Goal: Navigation & Orientation: Find specific page/section

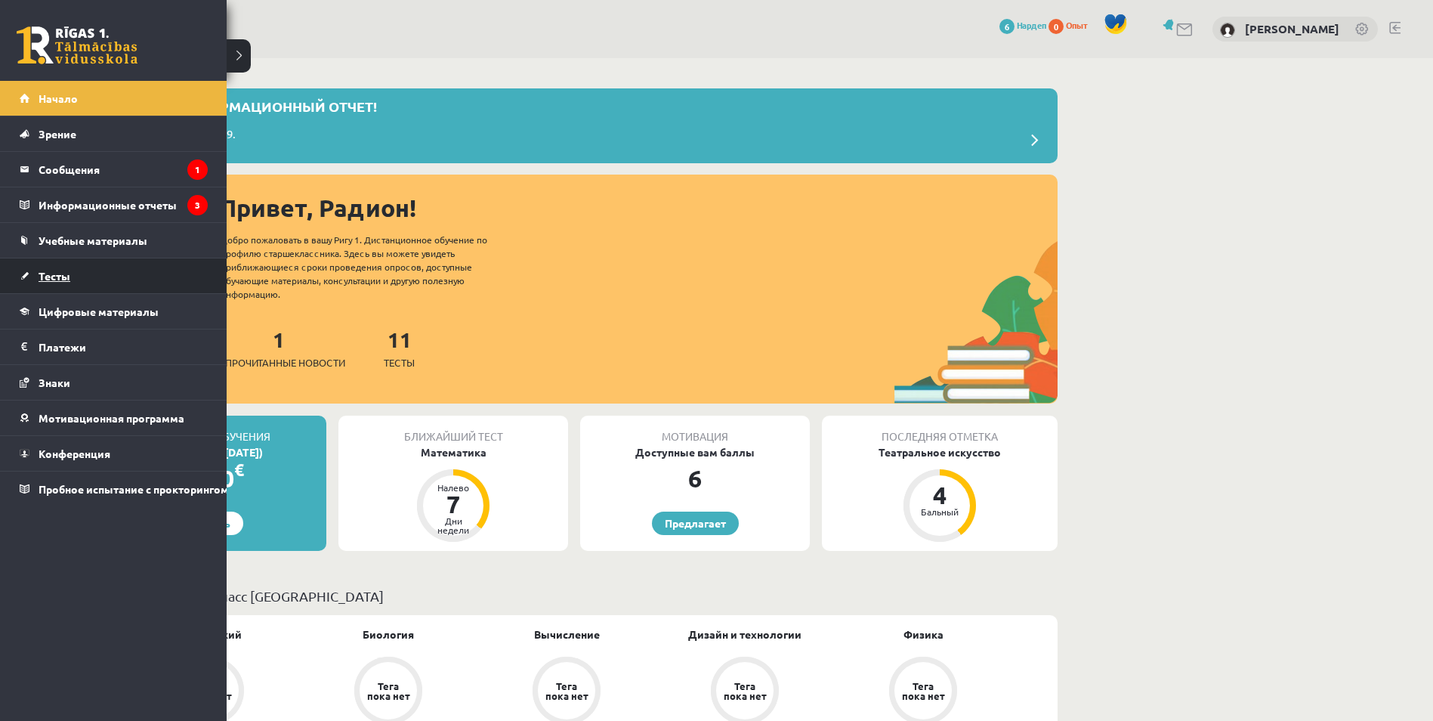
click at [57, 275] on span "Тесты" at bounding box center [55, 276] width 32 height 14
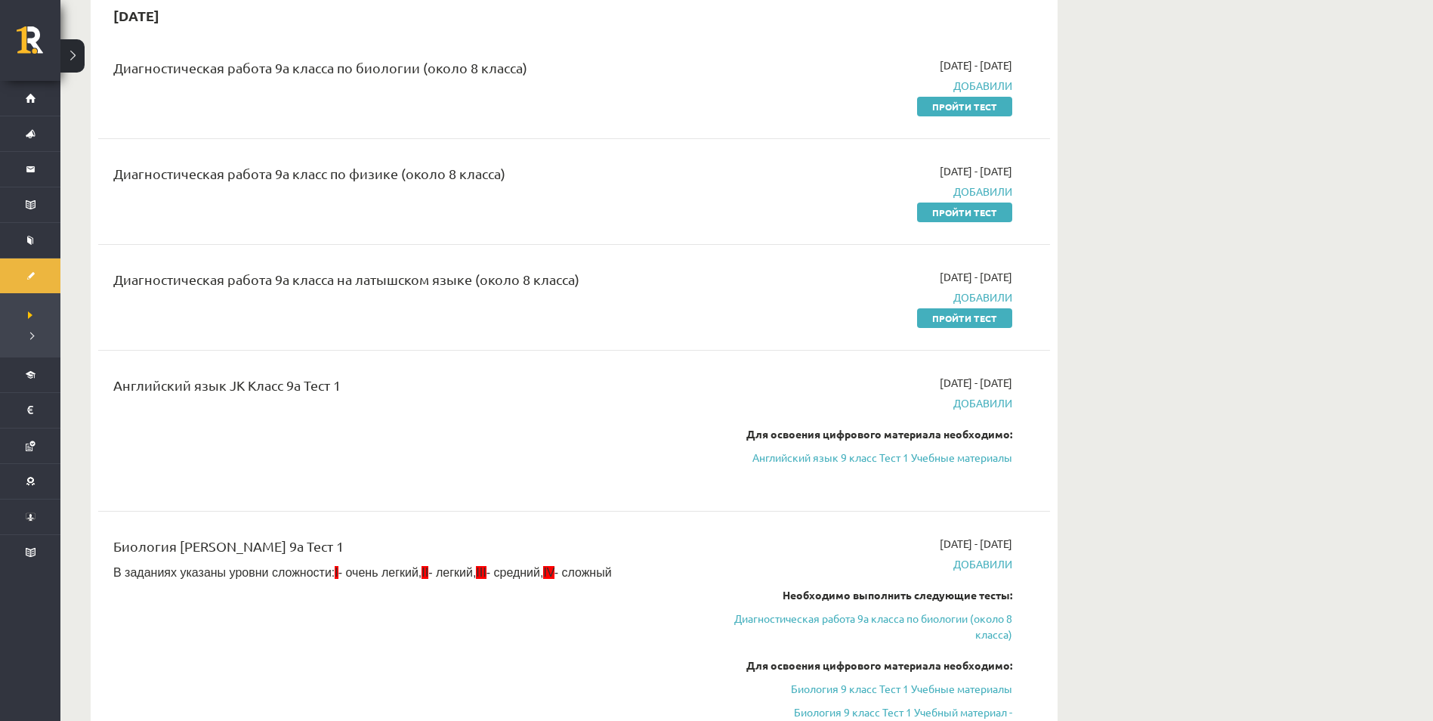
scroll to position [680, 0]
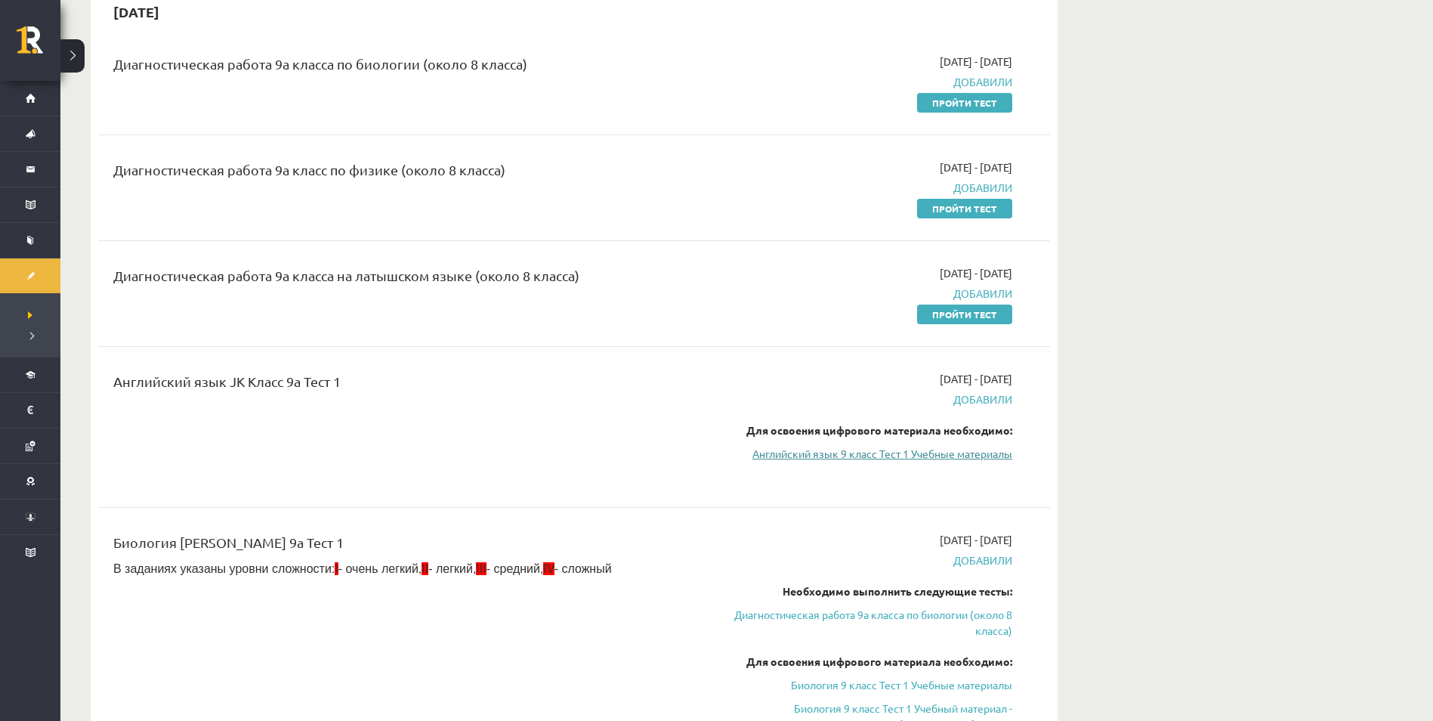
click at [926, 455] on link "Английский язык 9 класс Тест 1 Учебные материалы" at bounding box center [870, 454] width 285 height 16
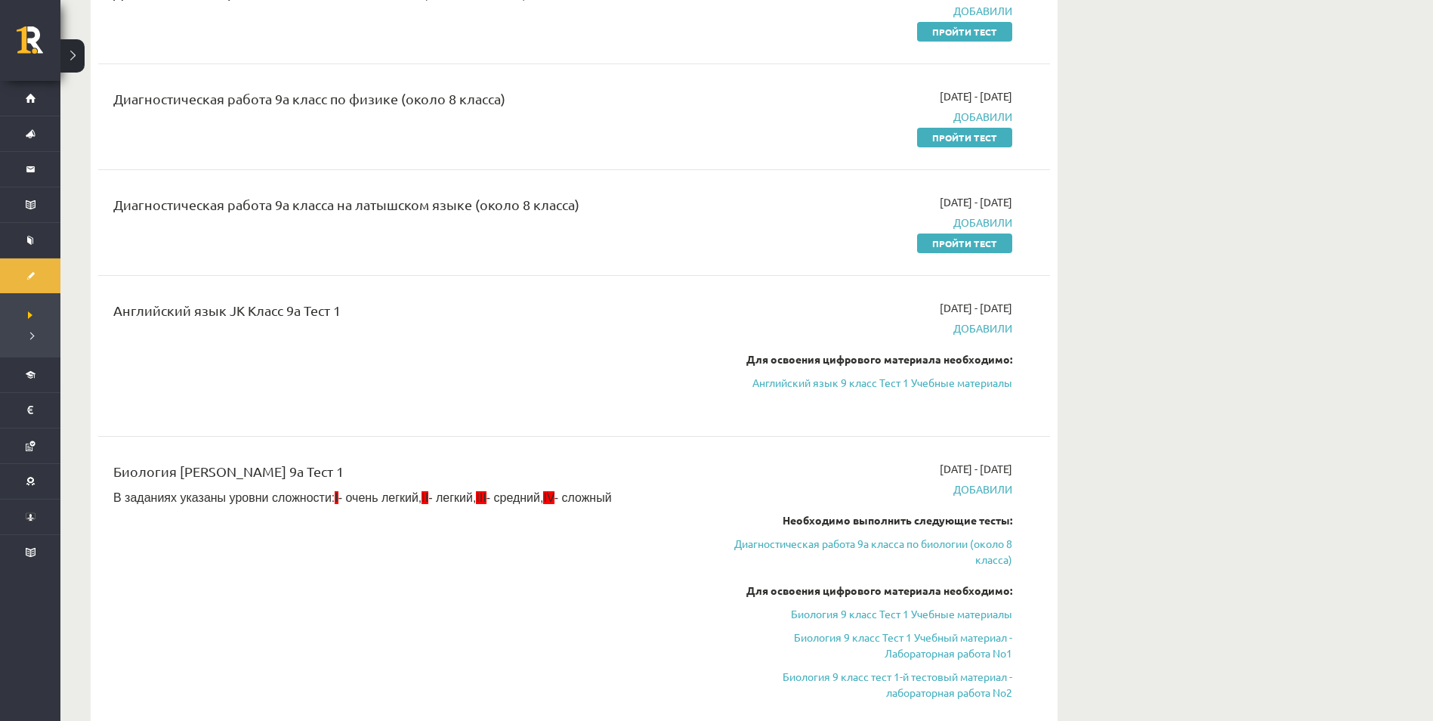
scroll to position [756, 0]
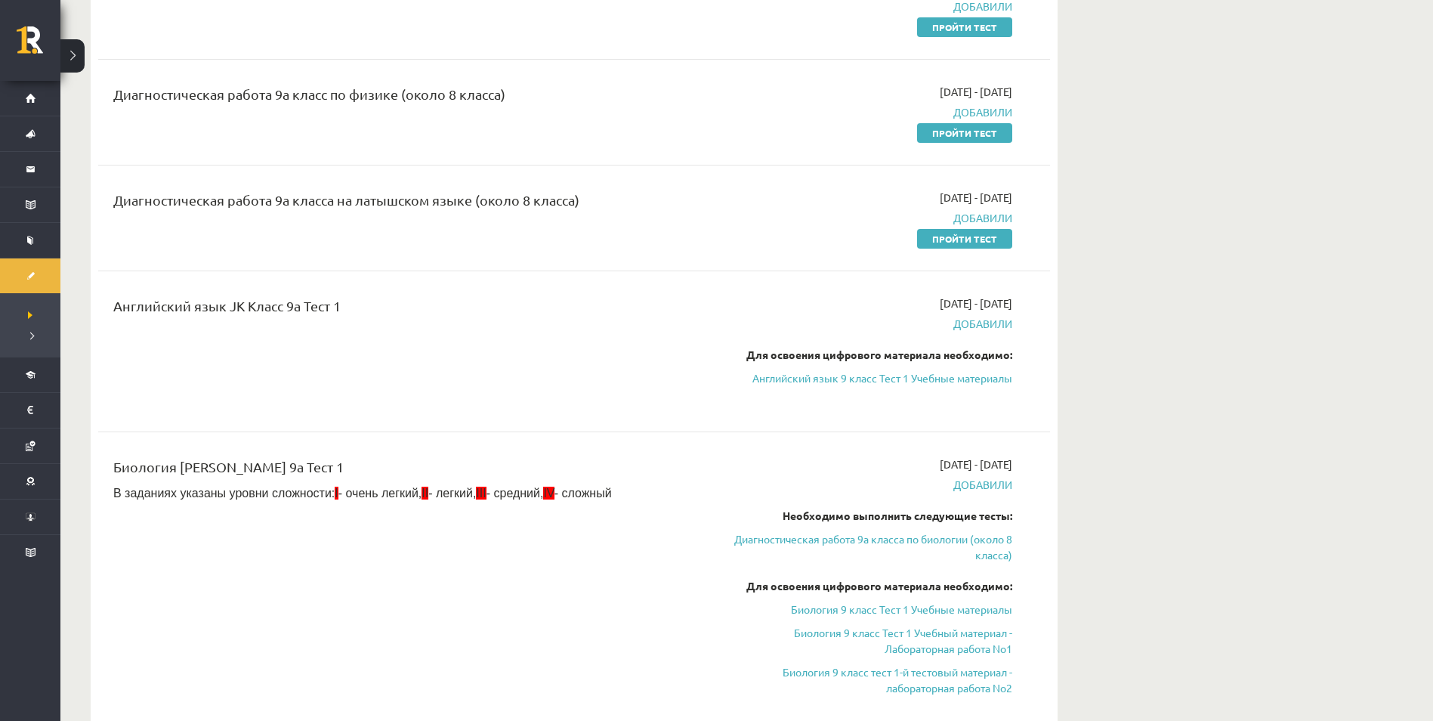
click at [676, 433] on div "Диагностическая работа 9а класса по биологии (около 8 класса) 2025-09-01 - 2025…" at bounding box center [574, 588] width 952 height 1250
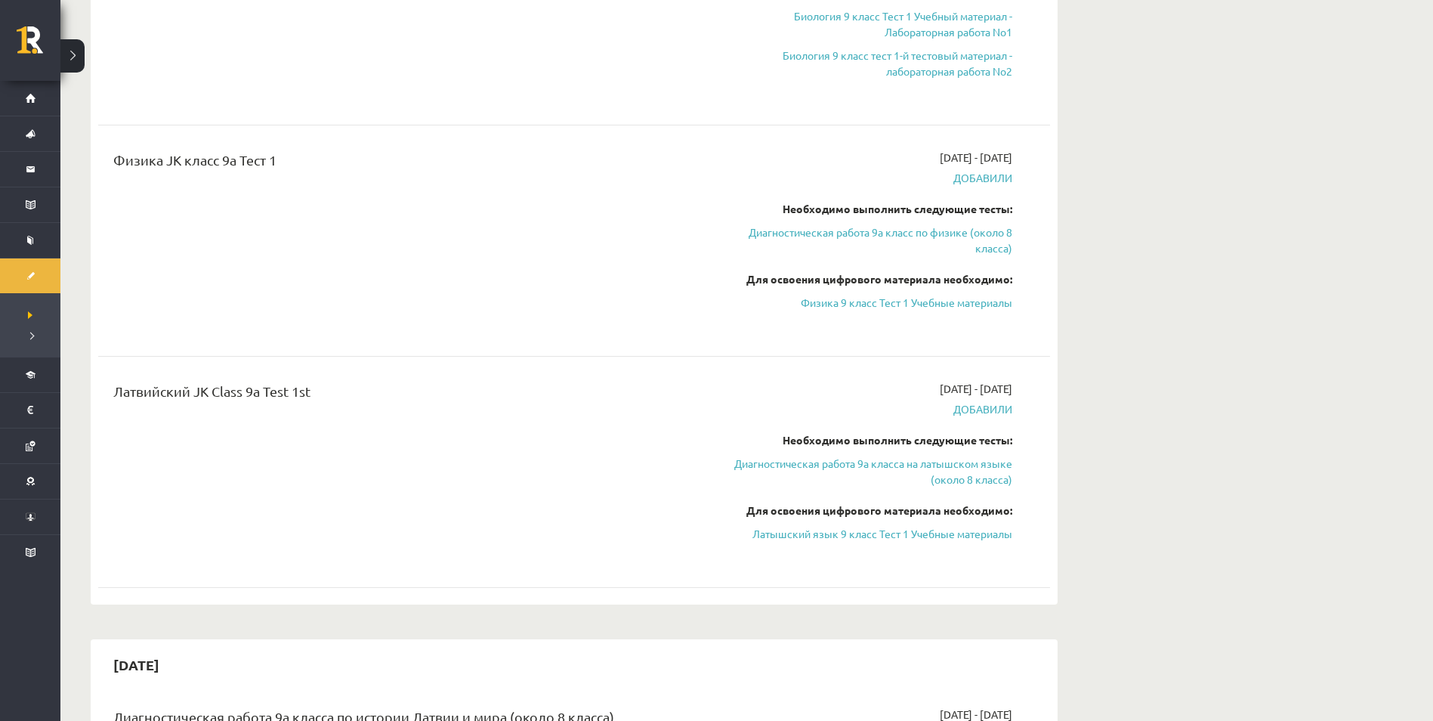
scroll to position [1360, 0]
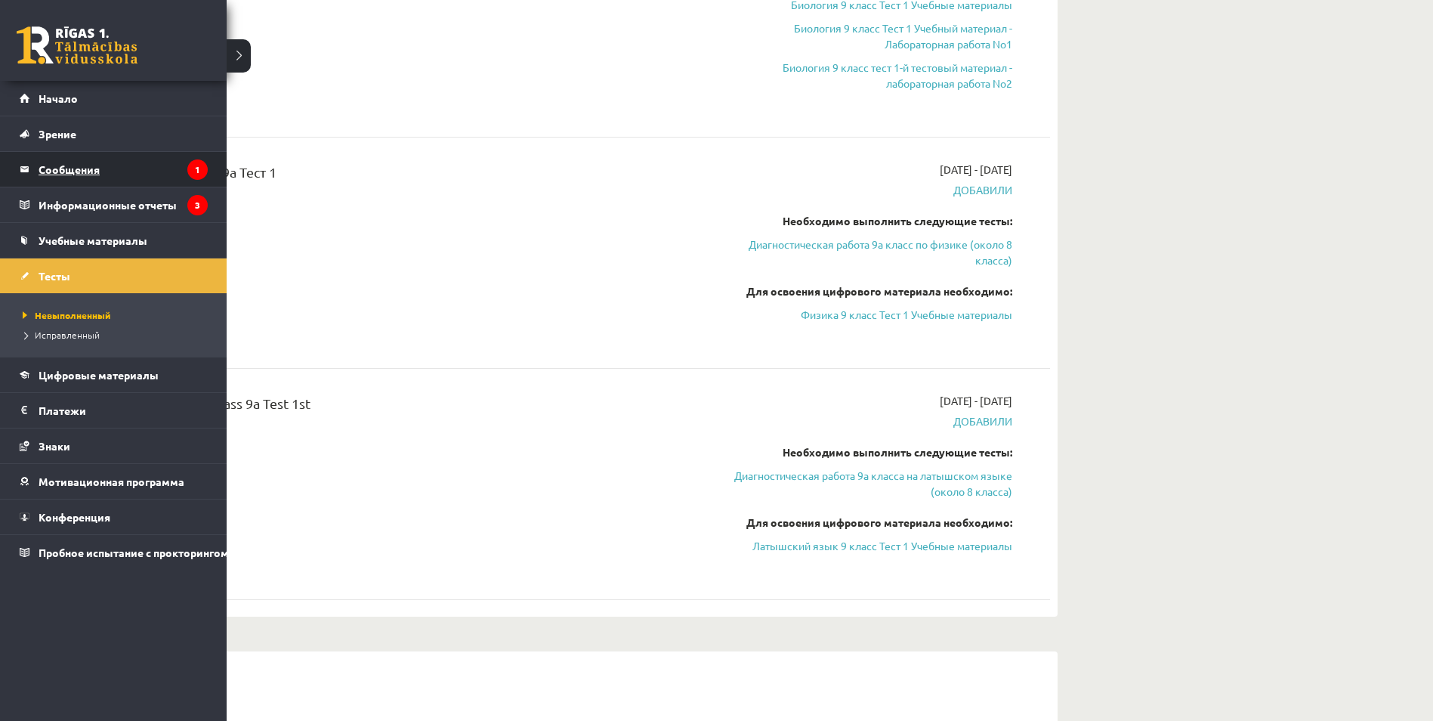
click at [74, 171] on font "Сообщения" at bounding box center [69, 169] width 61 height 14
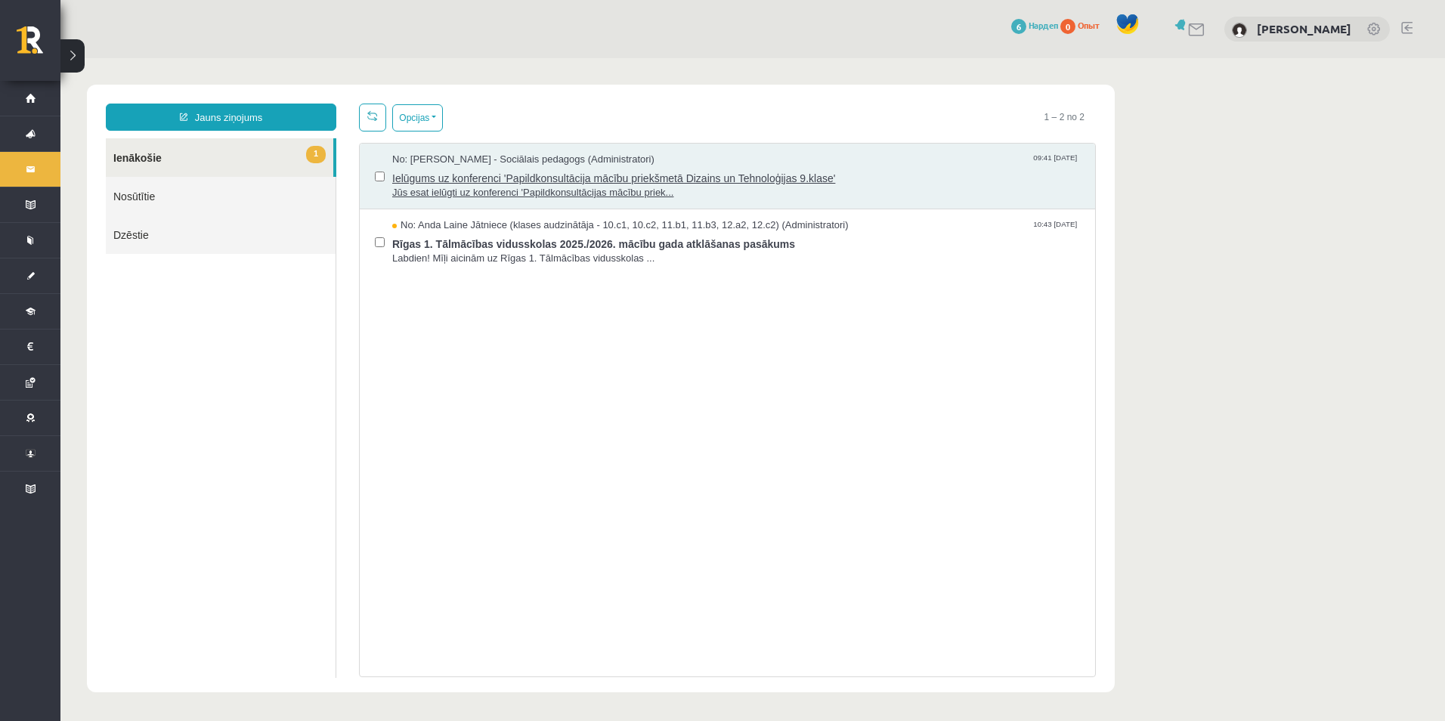
click at [564, 167] on span "Ielūgums uz konferenci 'Papildkonsultācija mācību priekšmetā Dizains un Tehnolo…" at bounding box center [736, 176] width 688 height 19
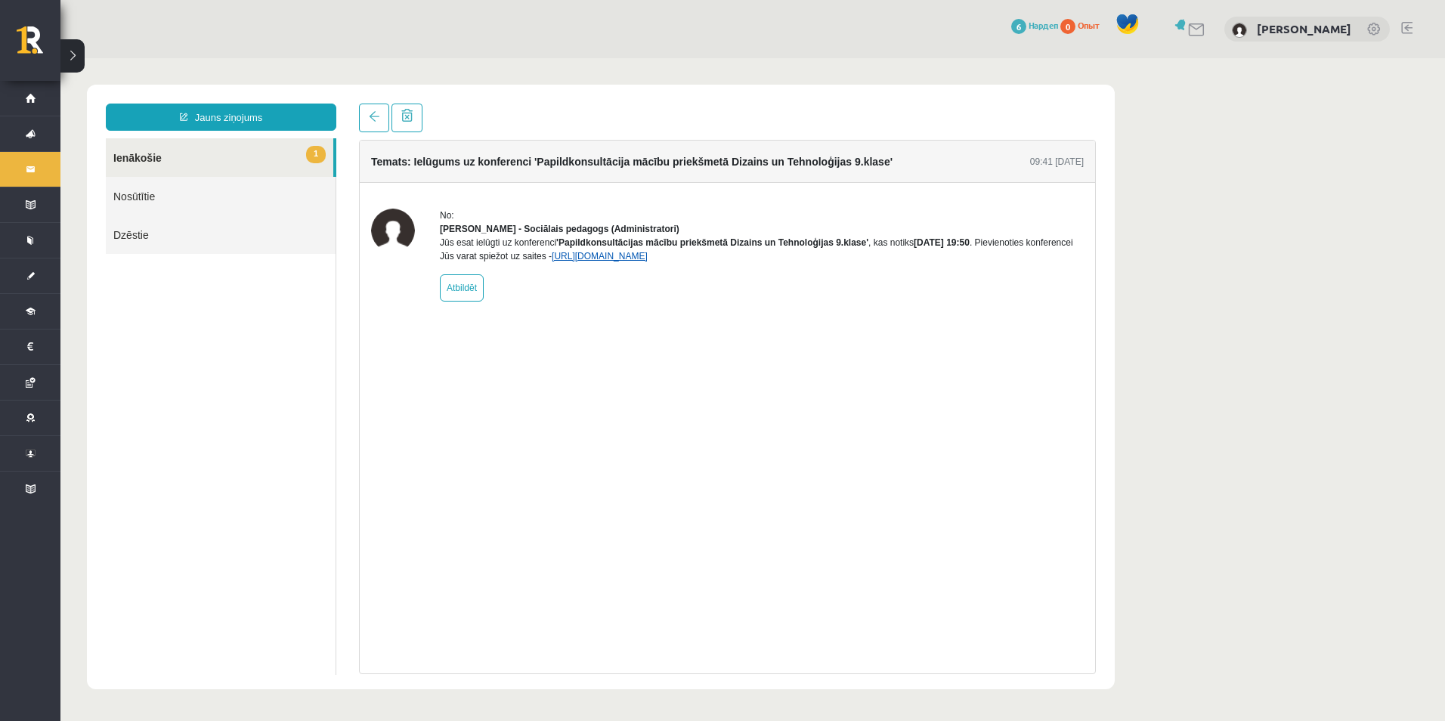
click at [589, 261] on link "https://eskola.r1tv.lv/conferences/5018/join" at bounding box center [600, 256] width 96 height 11
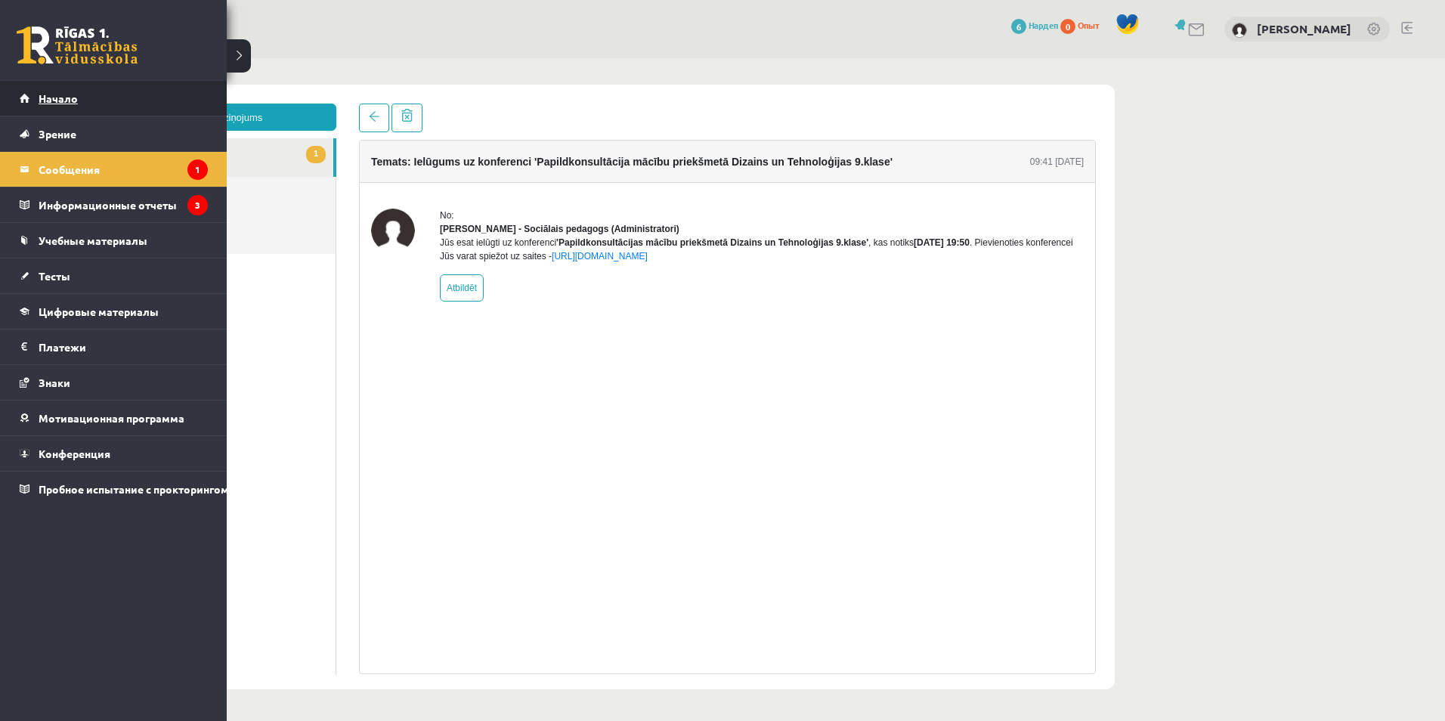
click at [31, 93] on link "Начало" at bounding box center [114, 98] width 188 height 35
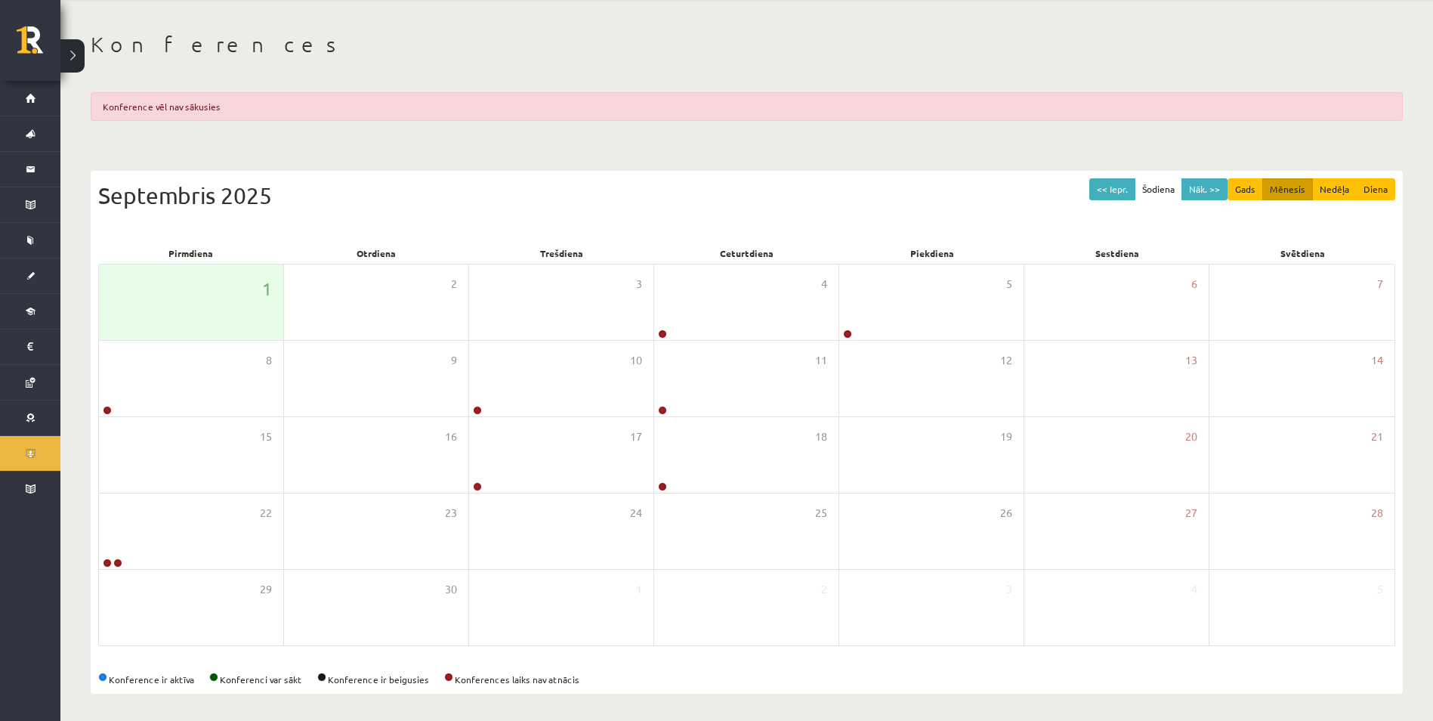
scroll to position [60, 0]
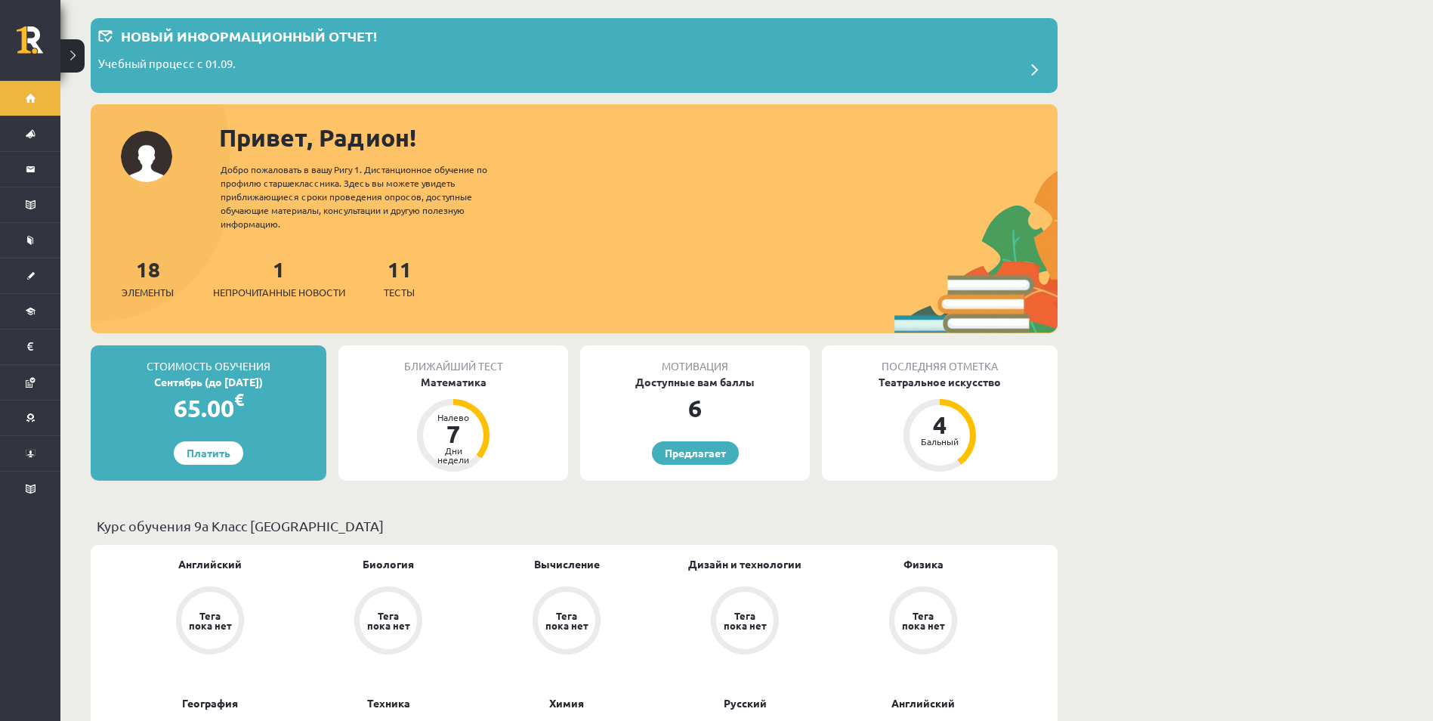
scroll to position [76, 0]
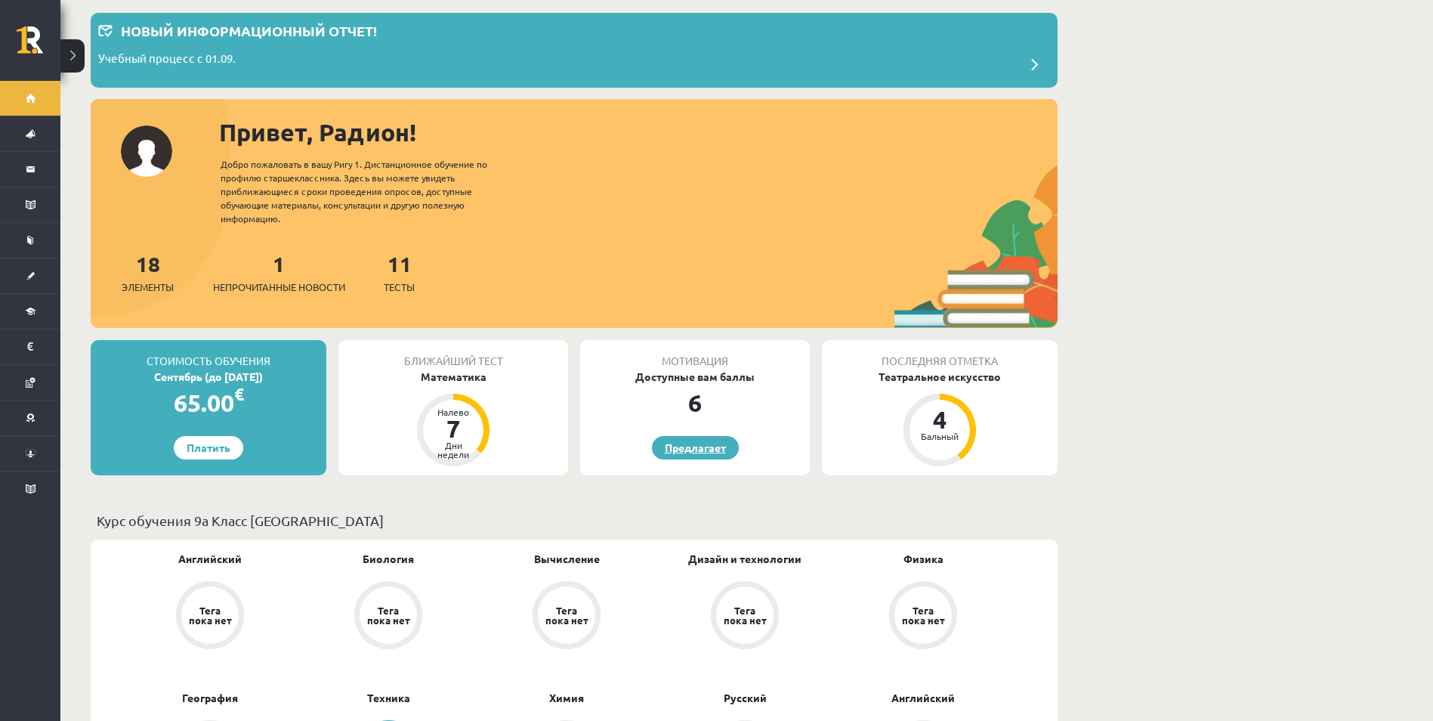
click at [690, 447] on link "Предлагает" at bounding box center [695, 447] width 87 height 23
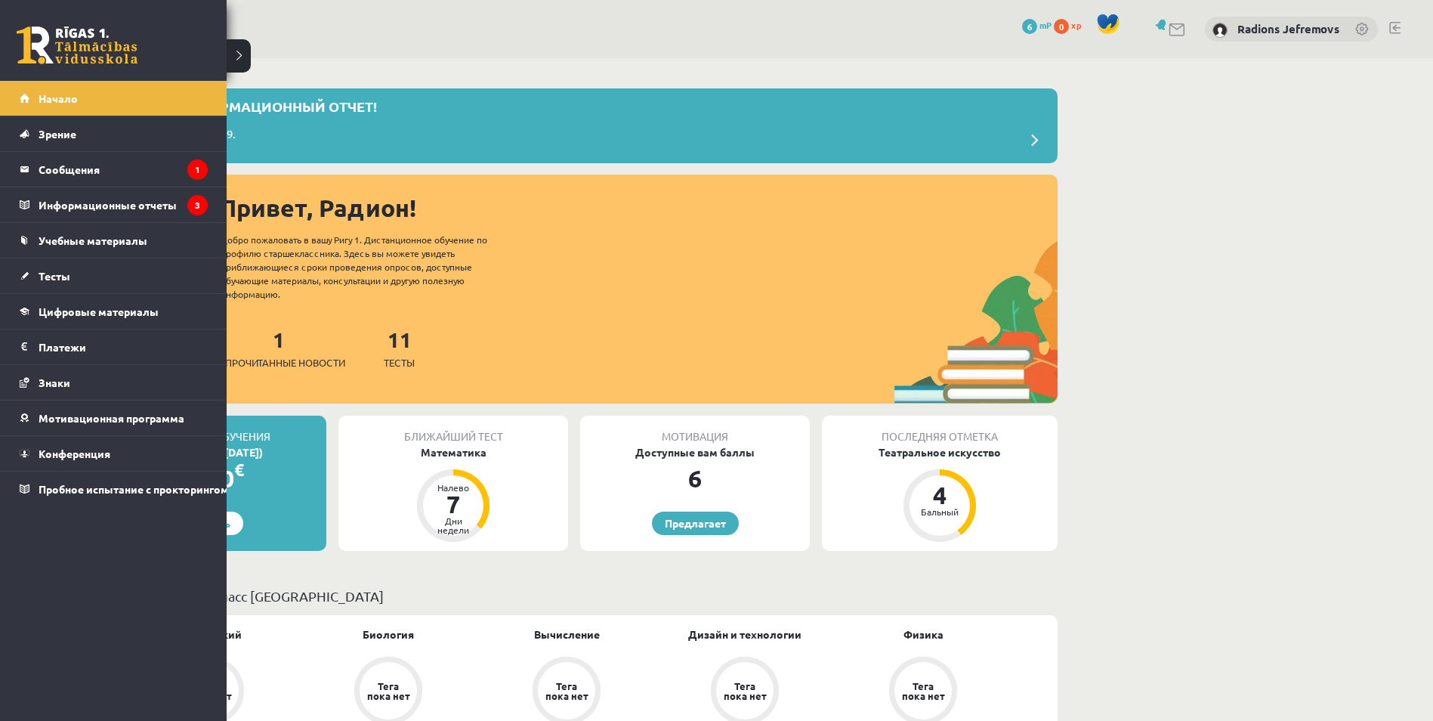
scroll to position [76, 0]
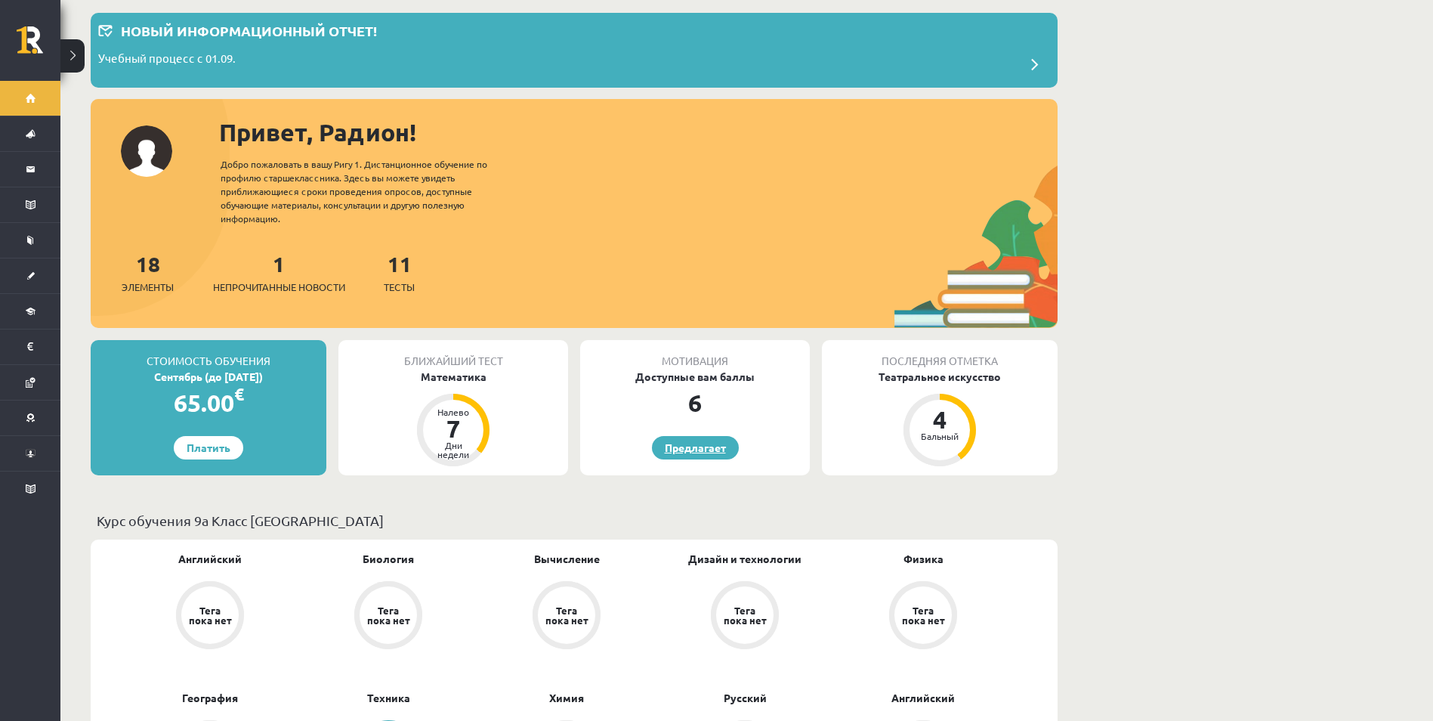
click at [728, 449] on link "Предлагает" at bounding box center [695, 447] width 87 height 23
